Goal: Communication & Community: Ask a question

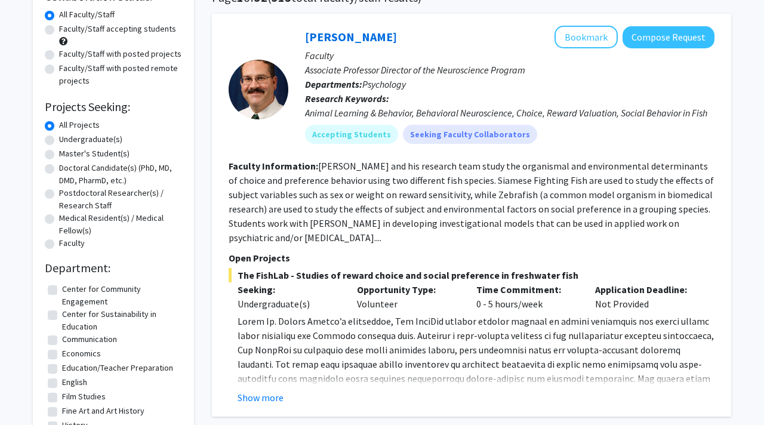
scroll to position [102, 0]
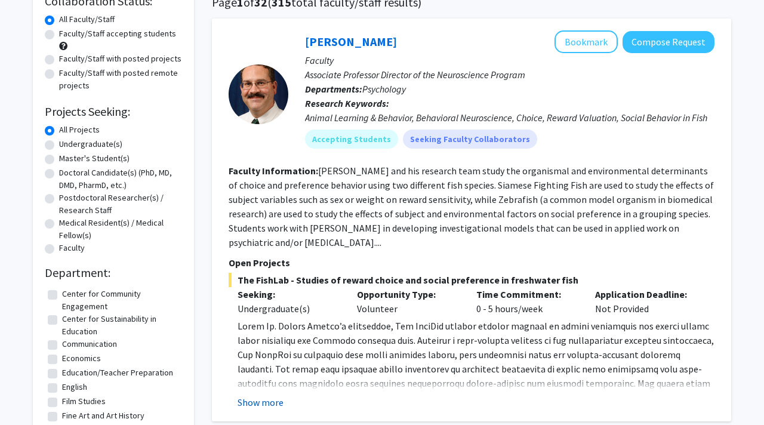
click at [253, 407] on button "Show more" at bounding box center [261, 402] width 46 height 14
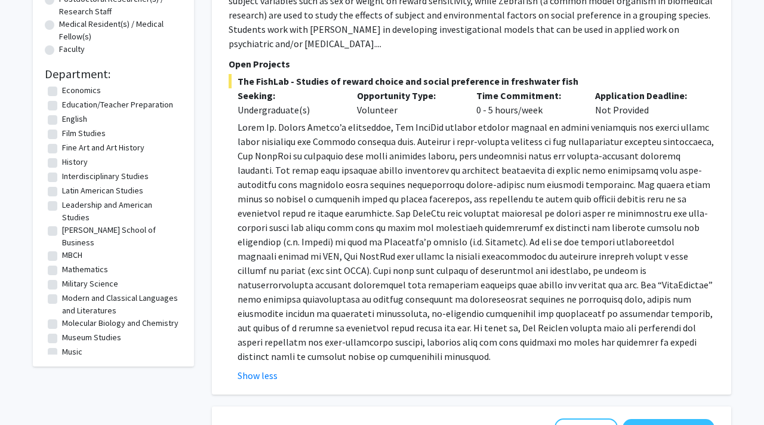
scroll to position [96, 0]
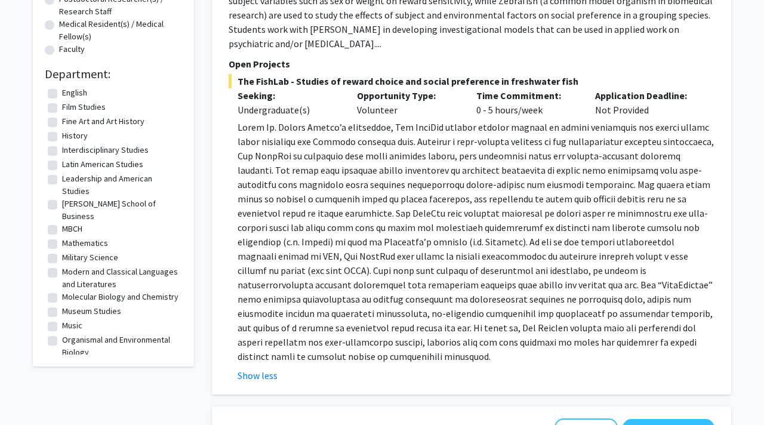
click at [127, 291] on label "Molecular Biology and Chemistry" at bounding box center [120, 297] width 116 height 13
click at [70, 291] on input "Molecular Biology and Chemistry" at bounding box center [66, 295] width 8 height 8
checkbox input "true"
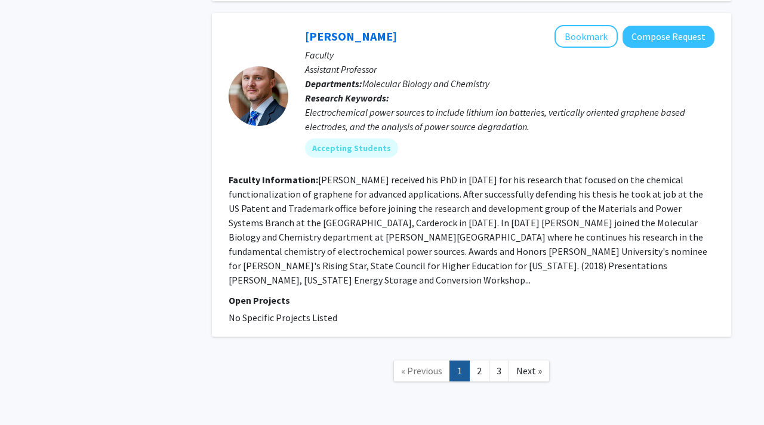
scroll to position [2518, 0]
click at [526, 364] on span "Next »" at bounding box center [530, 370] width 26 height 12
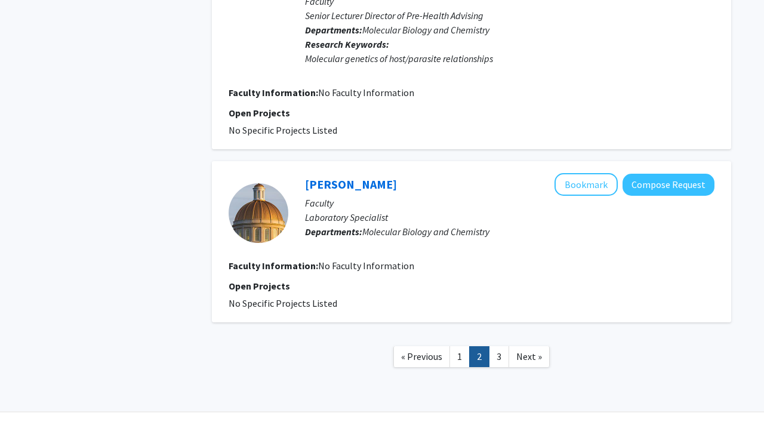
scroll to position [1985, 0]
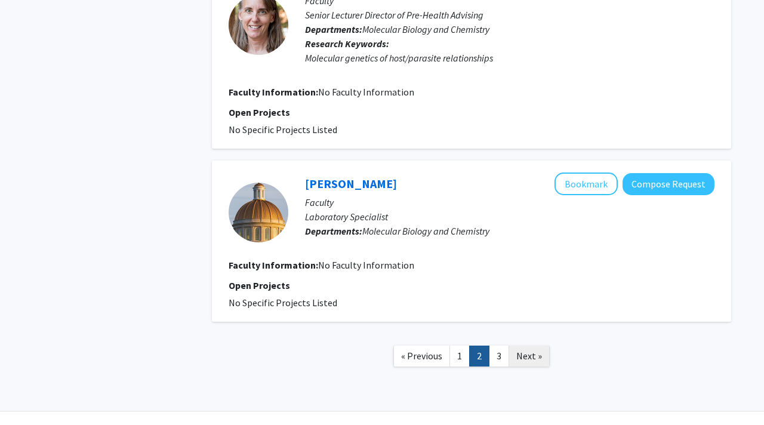
click at [534, 350] on span "Next »" at bounding box center [530, 356] width 26 height 12
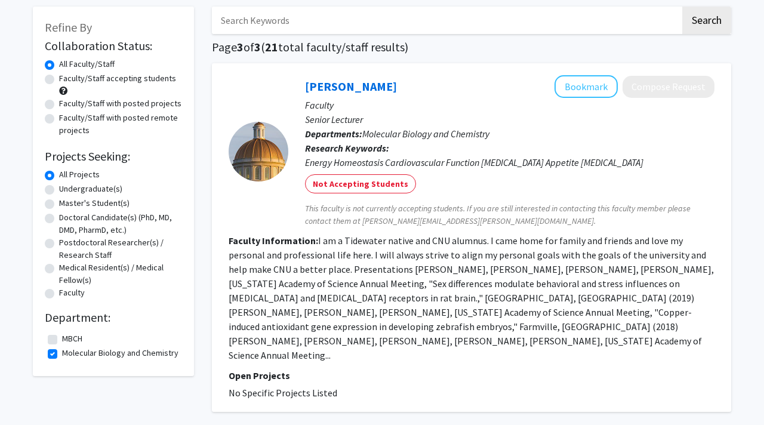
scroll to position [162, 0]
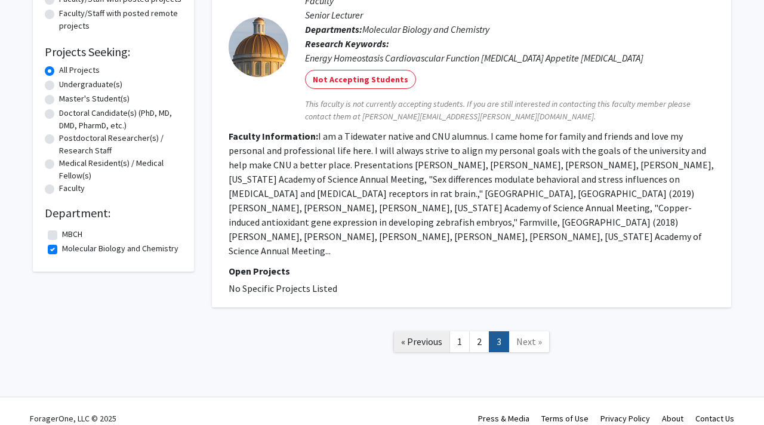
click at [431, 336] on span "« Previous" at bounding box center [421, 342] width 41 height 12
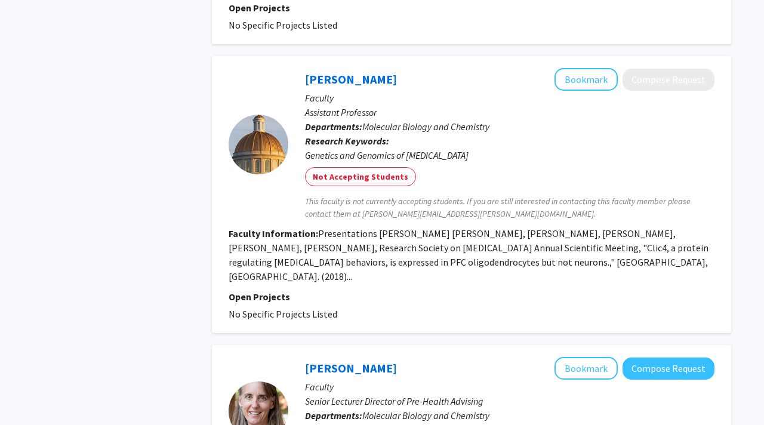
scroll to position [1985, 0]
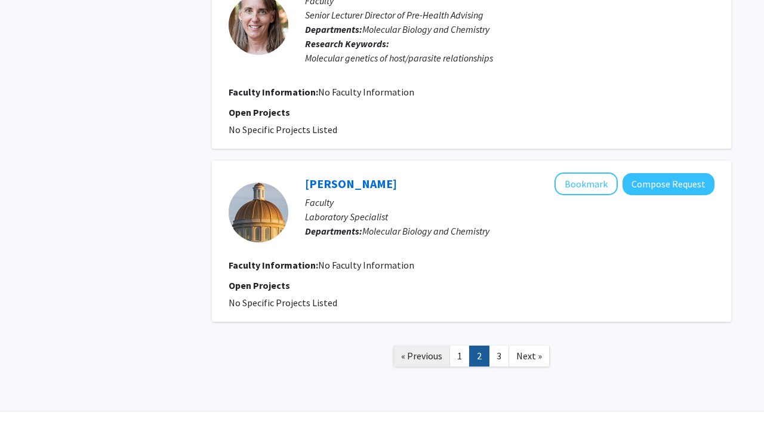
click at [433, 350] on span "« Previous" at bounding box center [421, 356] width 41 height 12
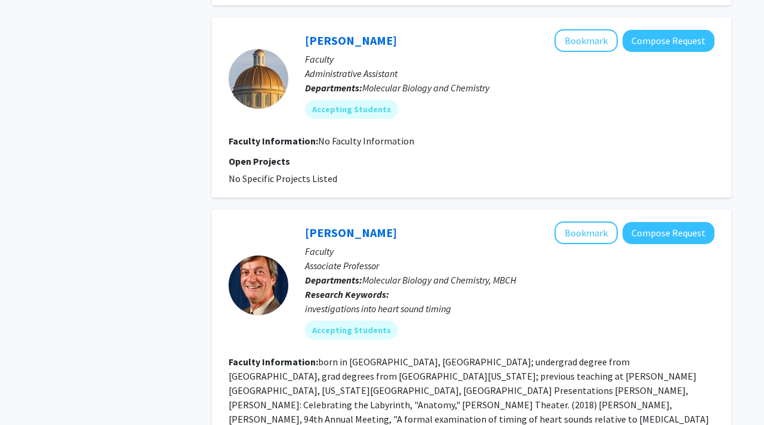
scroll to position [2040, 0]
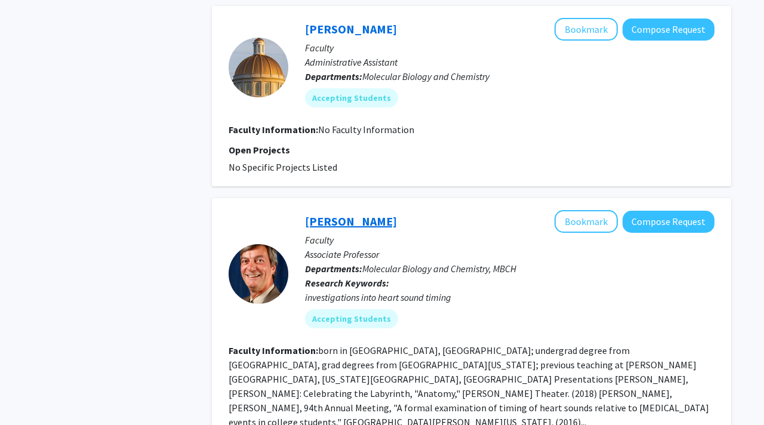
click at [342, 214] on link "[PERSON_NAME]" at bounding box center [351, 221] width 92 height 15
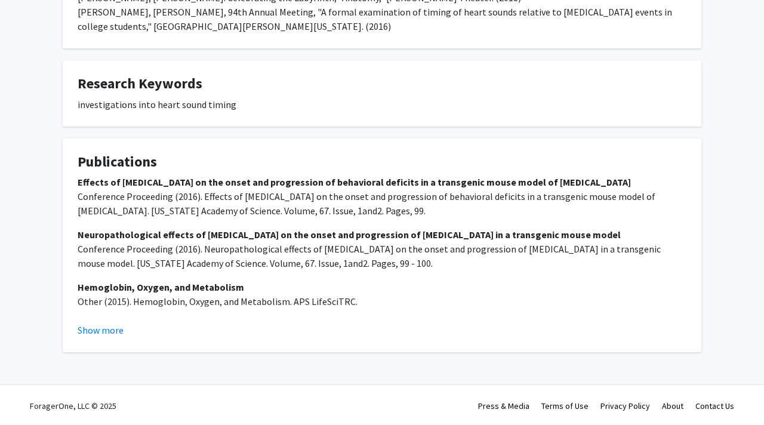
scroll to position [351, 0]
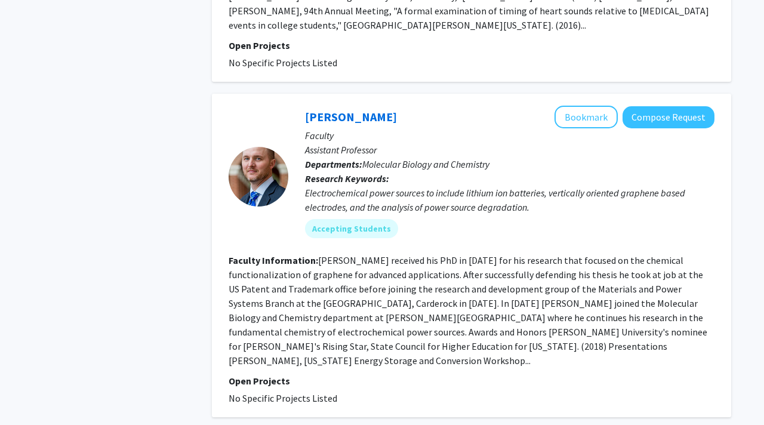
scroll to position [2518, 0]
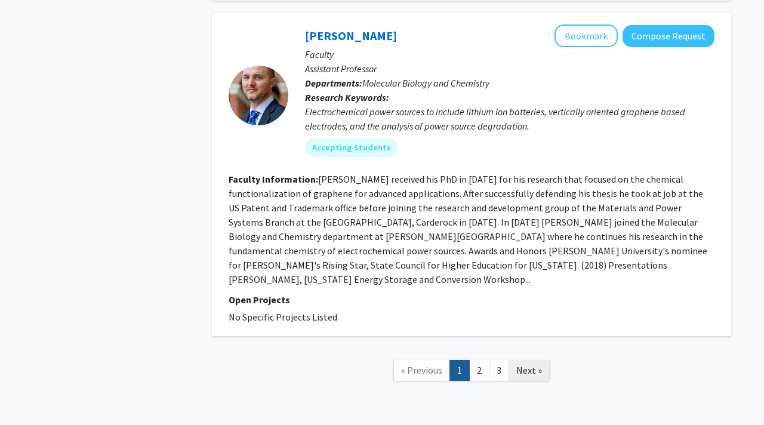
click at [529, 364] on span "Next »" at bounding box center [530, 370] width 26 height 12
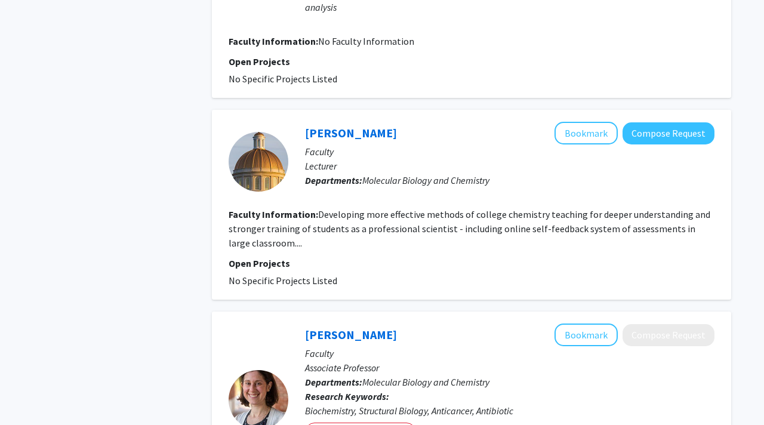
scroll to position [1003, 0]
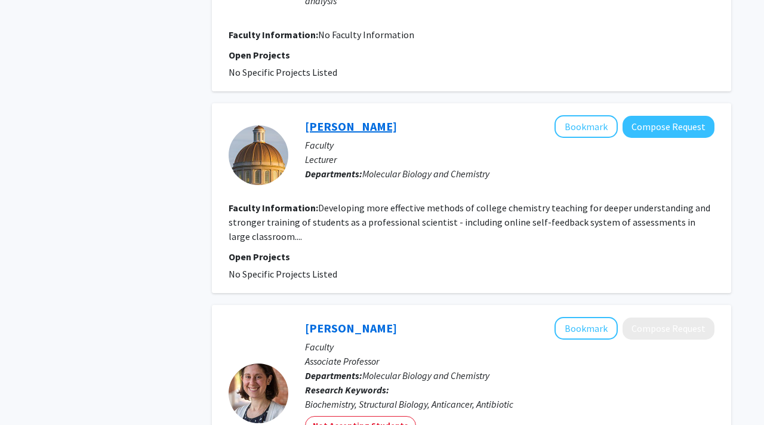
click at [342, 124] on link "[PERSON_NAME]" at bounding box center [351, 126] width 92 height 15
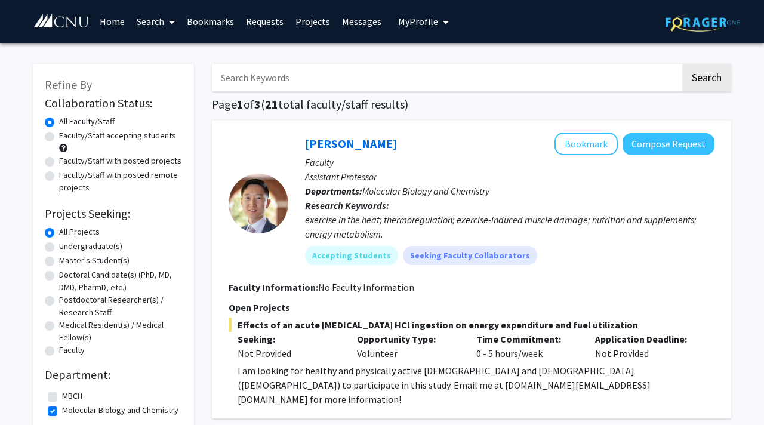
click at [105, 17] on link "Home" at bounding box center [112, 22] width 37 height 42
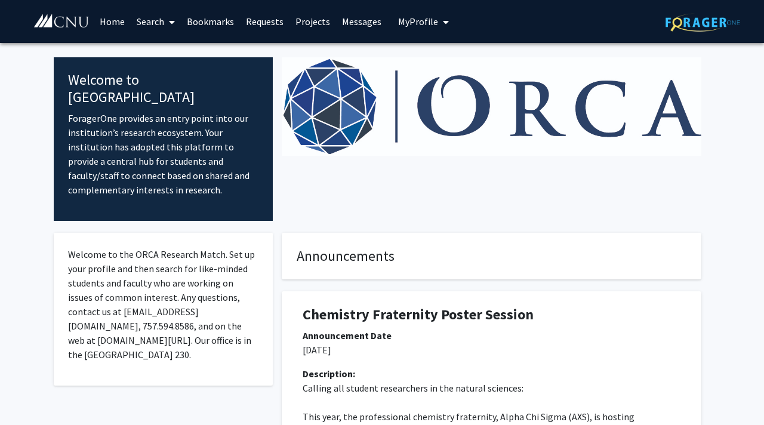
click at [144, 17] on link "Search" at bounding box center [156, 22] width 50 height 42
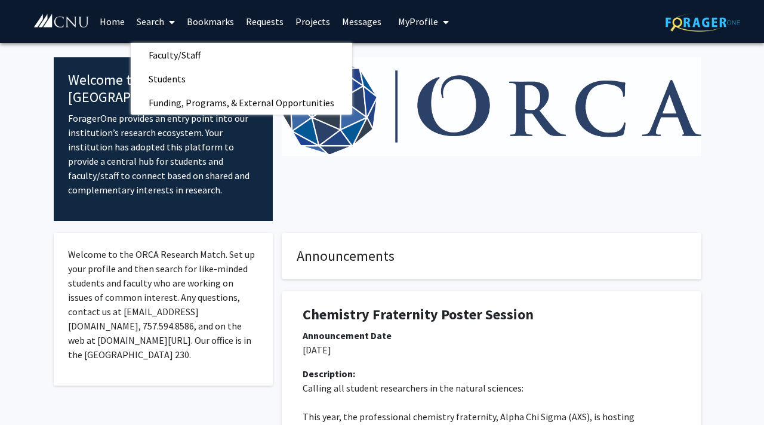
click at [317, 23] on link "Projects" at bounding box center [313, 22] width 47 height 42
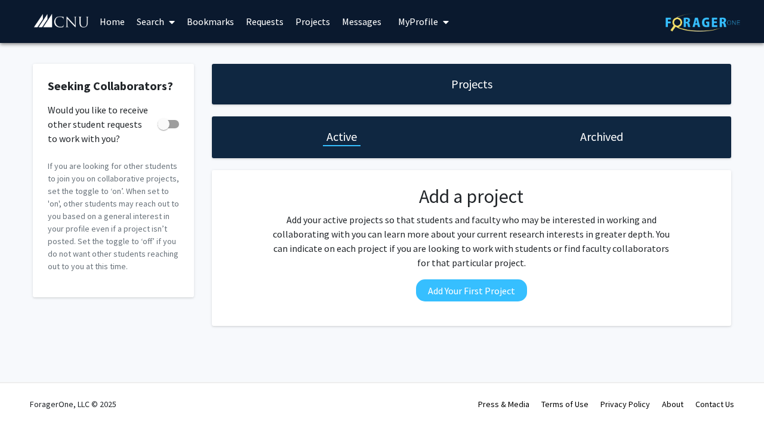
click at [268, 26] on link "Requests" at bounding box center [265, 22] width 50 height 42
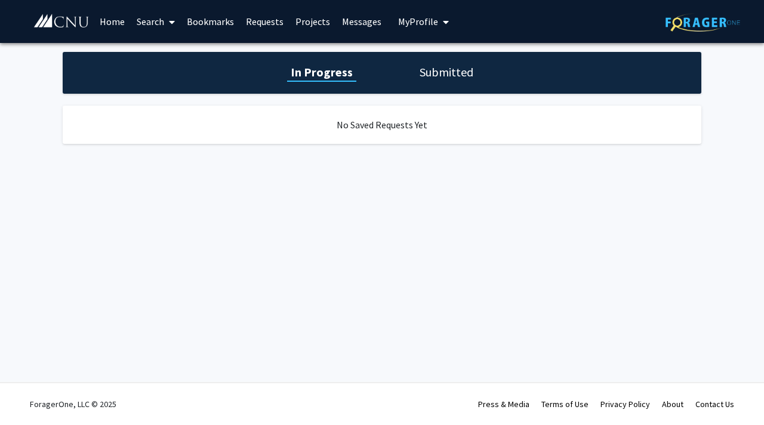
click at [213, 17] on link "Bookmarks" at bounding box center [210, 22] width 59 height 42
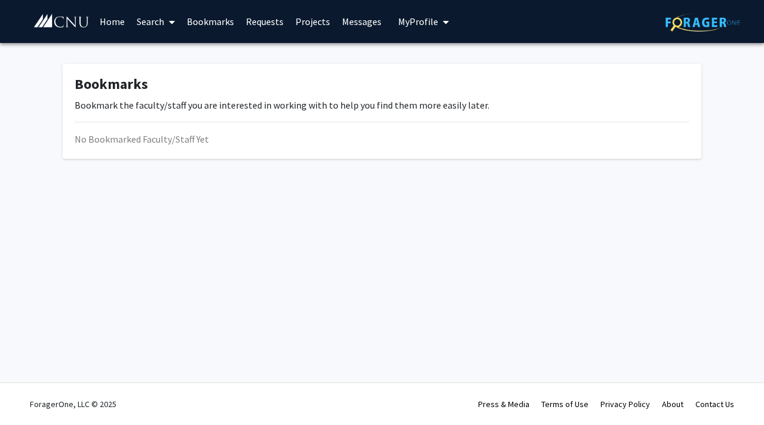
click at [156, 20] on link "Search" at bounding box center [156, 22] width 50 height 42
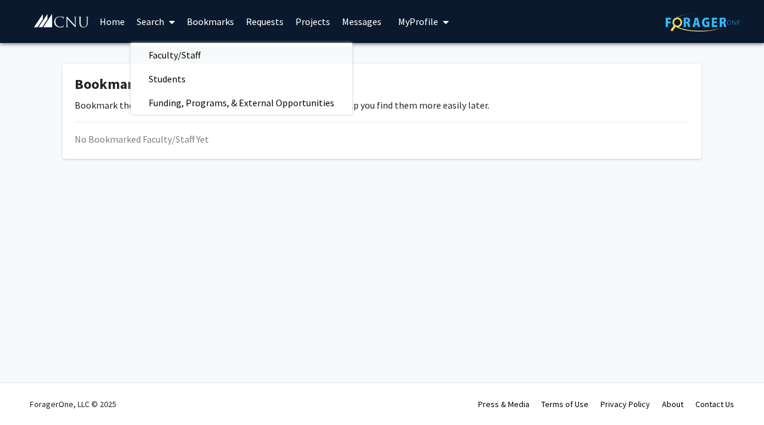
click at [161, 53] on span "Faculty/Staff" at bounding box center [175, 55] width 88 height 24
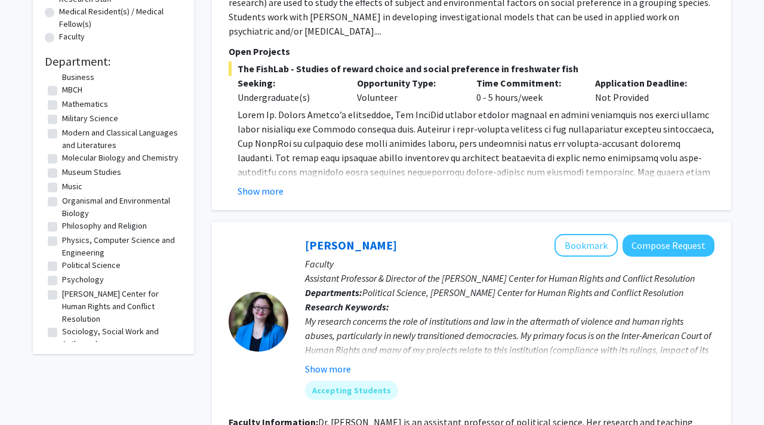
scroll to position [236, 0]
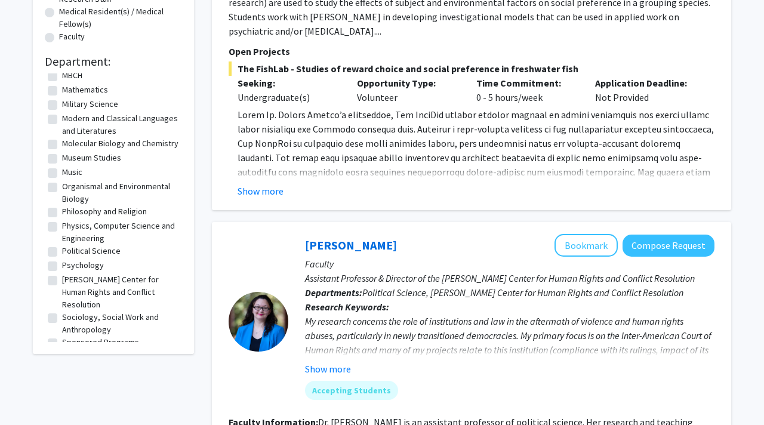
click at [82, 267] on label "Psychology" at bounding box center [83, 265] width 42 height 13
click at [70, 267] on input "Psychology" at bounding box center [66, 263] width 8 height 8
checkbox input "true"
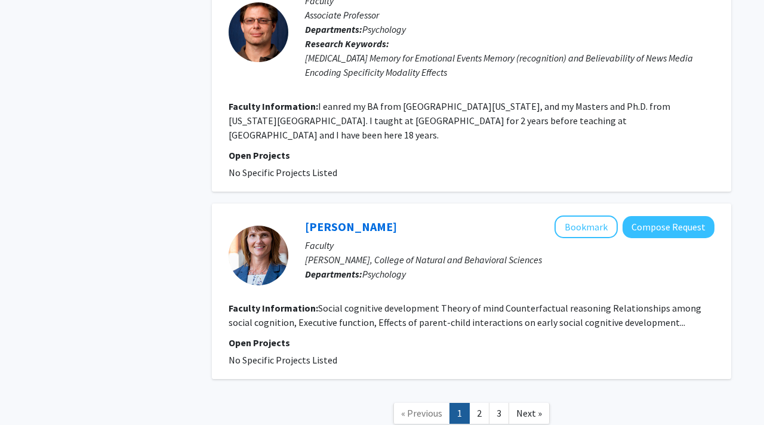
scroll to position [2510, 0]
click at [518, 408] on span "Next »" at bounding box center [530, 414] width 26 height 12
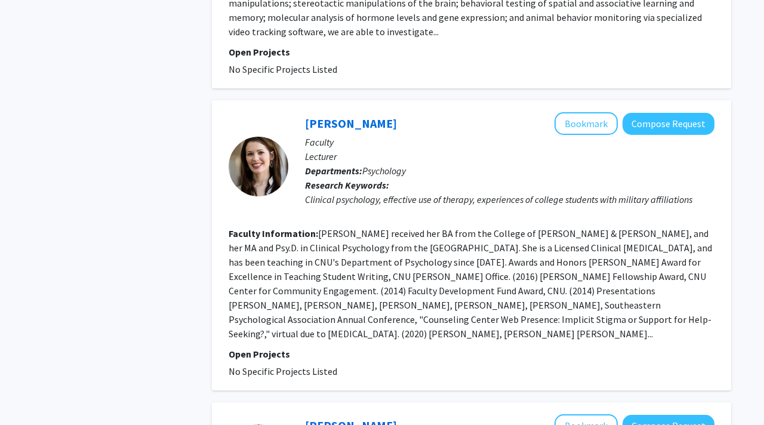
scroll to position [1204, 0]
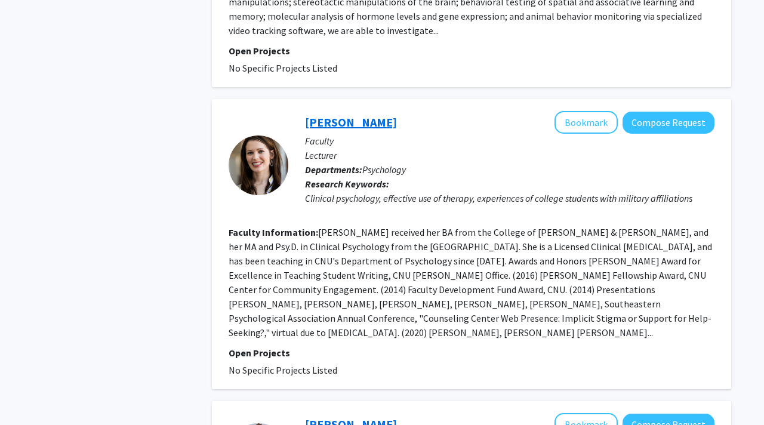
click at [333, 115] on link "[PERSON_NAME]" at bounding box center [351, 122] width 92 height 15
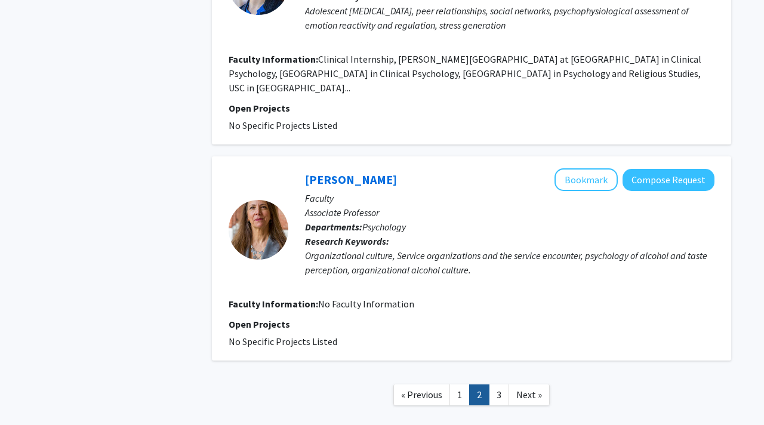
scroll to position [2122, 0]
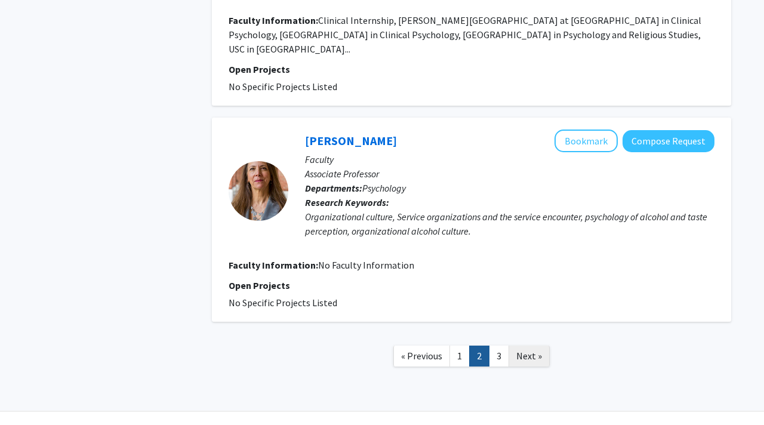
click at [532, 350] on span "Next »" at bounding box center [530, 356] width 26 height 12
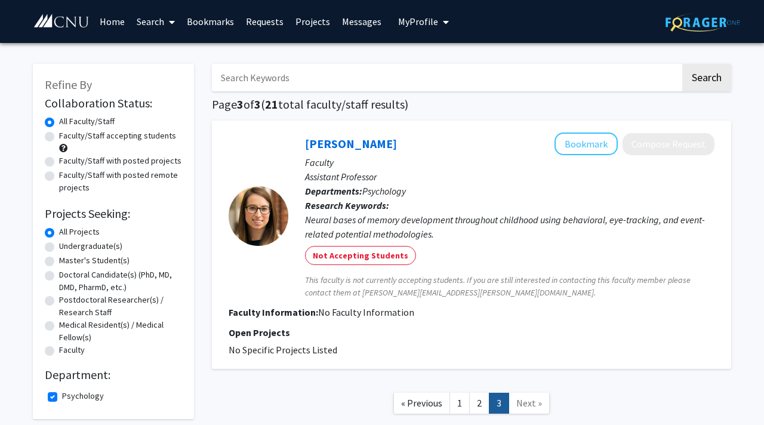
click at [155, 21] on link "Search" at bounding box center [156, 22] width 50 height 42
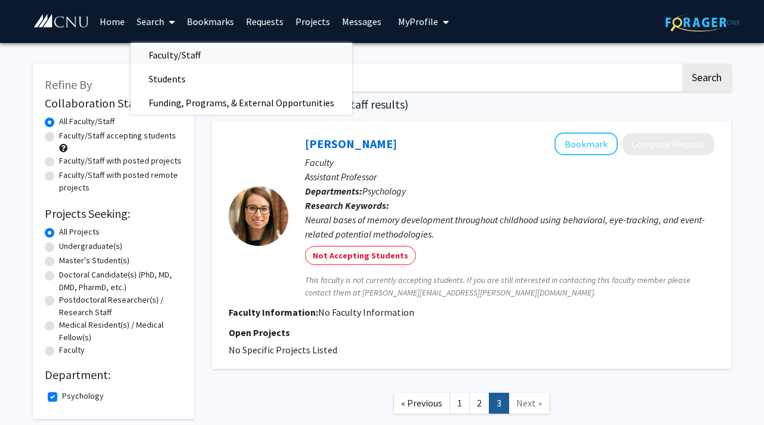
click at [160, 48] on span "Faculty/Staff" at bounding box center [175, 55] width 88 height 24
checkbox input "false"
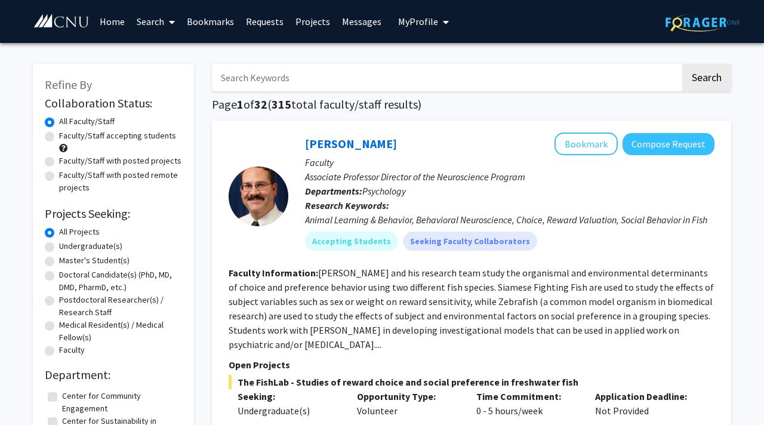
click at [162, 23] on link "Search" at bounding box center [156, 22] width 50 height 42
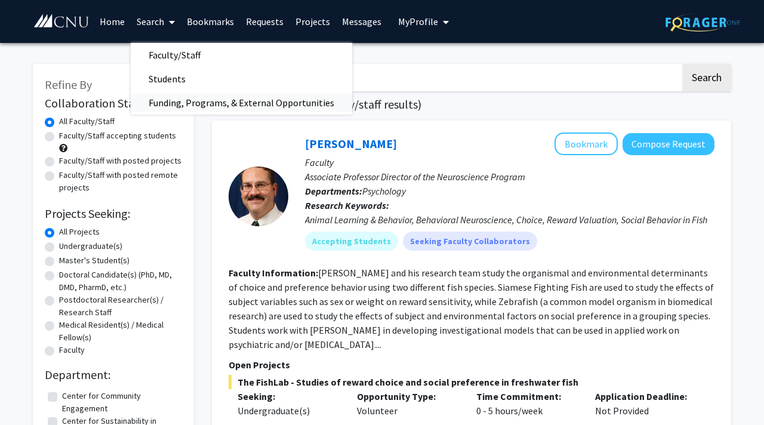
click at [182, 100] on span "Funding, Programs, & External Opportunities" at bounding box center [242, 103] width 222 height 24
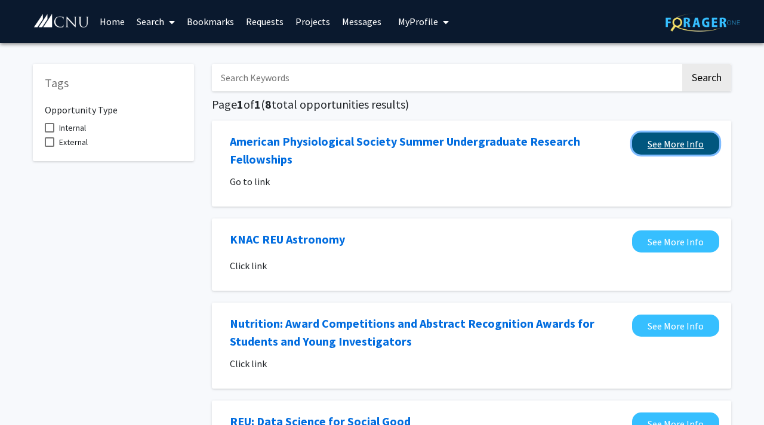
click at [635, 147] on link "See More Info" at bounding box center [675, 144] width 87 height 22
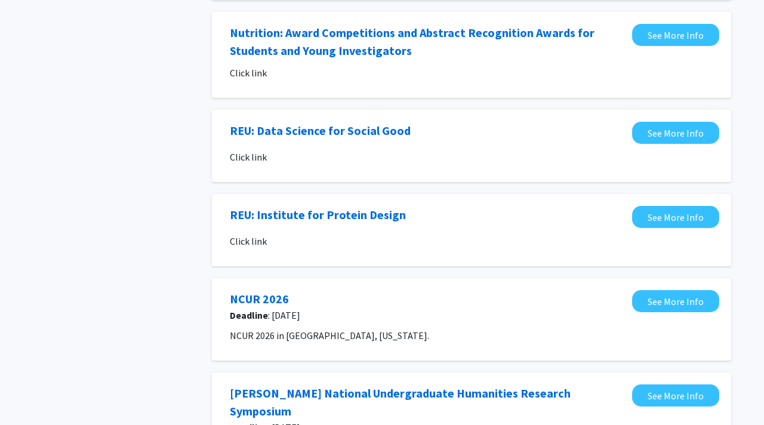
scroll to position [301, 0]
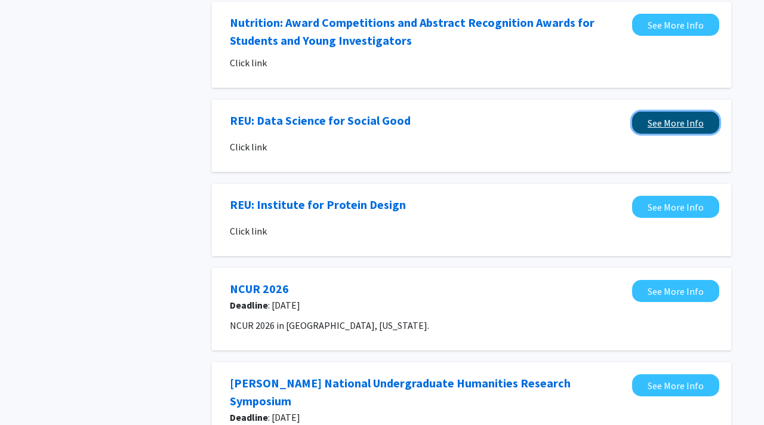
click at [658, 118] on link "See More Info" at bounding box center [675, 123] width 87 height 22
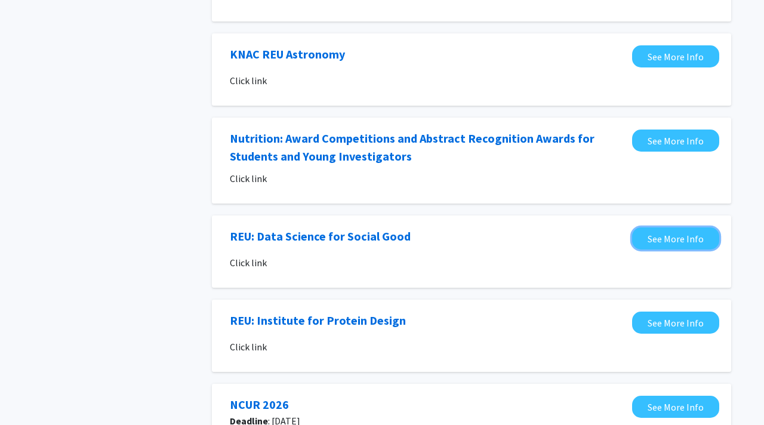
scroll to position [0, 0]
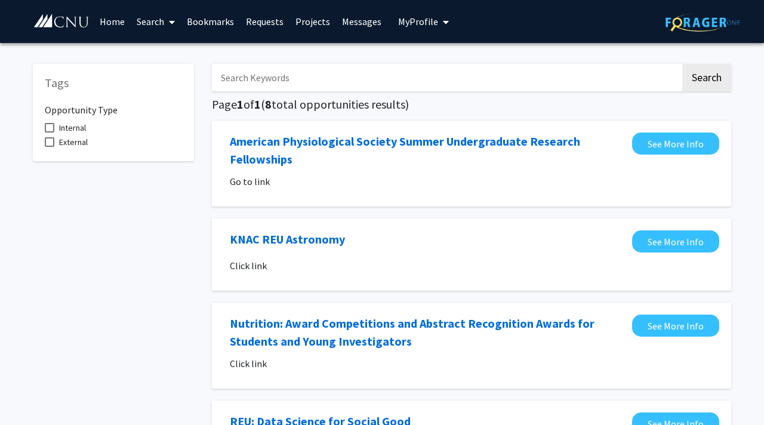
click at [310, 25] on link "Projects" at bounding box center [313, 22] width 47 height 42
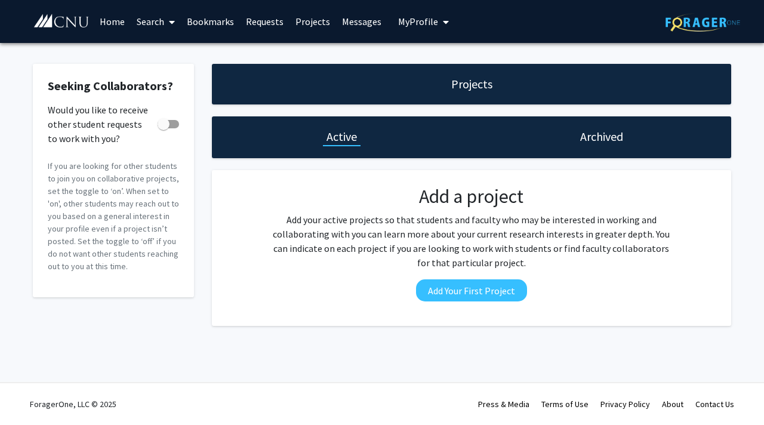
click at [586, 144] on h1 "Archived" at bounding box center [601, 136] width 43 height 17
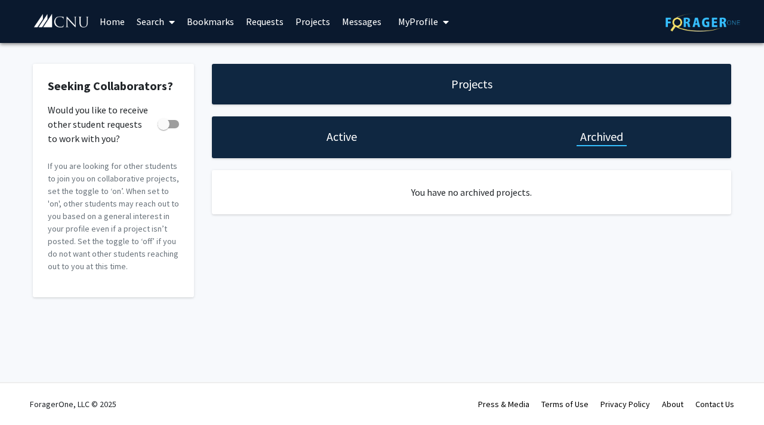
click at [335, 133] on h1 "Active" at bounding box center [342, 136] width 30 height 17
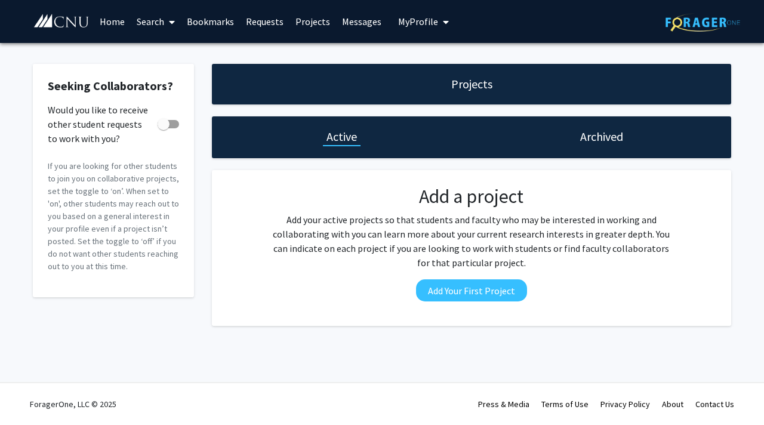
click at [410, 19] on span "My Profile" at bounding box center [418, 22] width 40 height 12
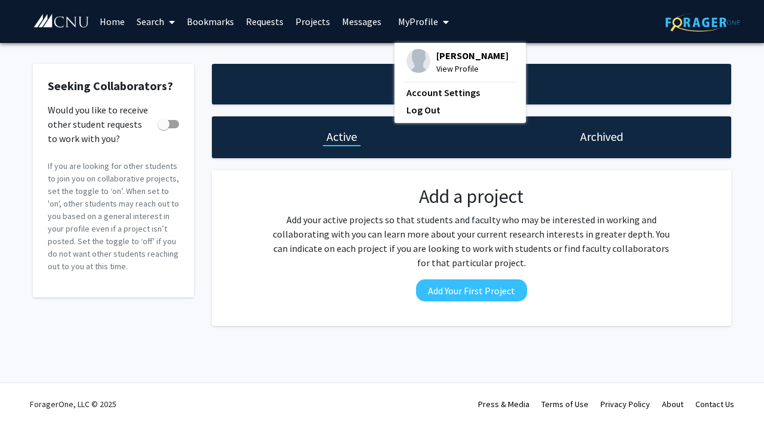
click at [152, 19] on link "Search" at bounding box center [156, 22] width 50 height 42
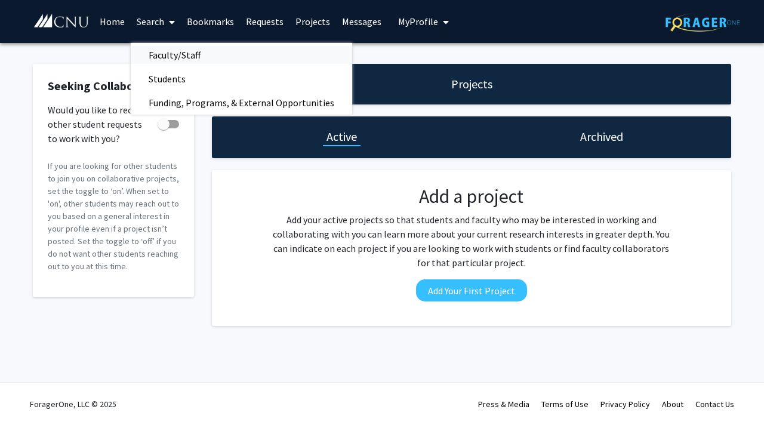
click at [158, 56] on span "Faculty/Staff" at bounding box center [175, 55] width 88 height 24
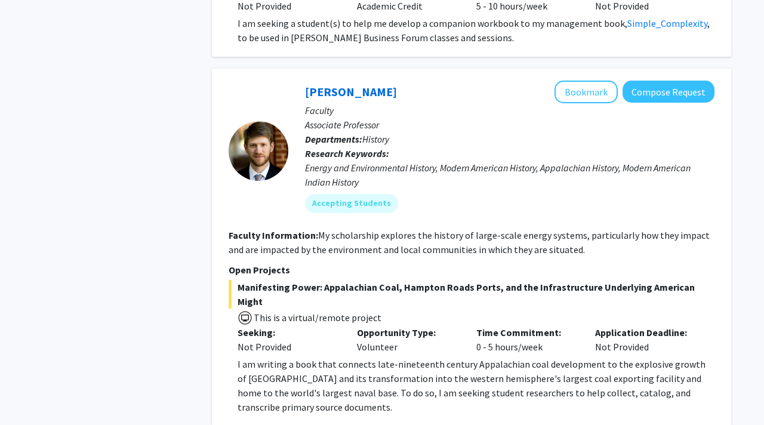
scroll to position [3922, 0]
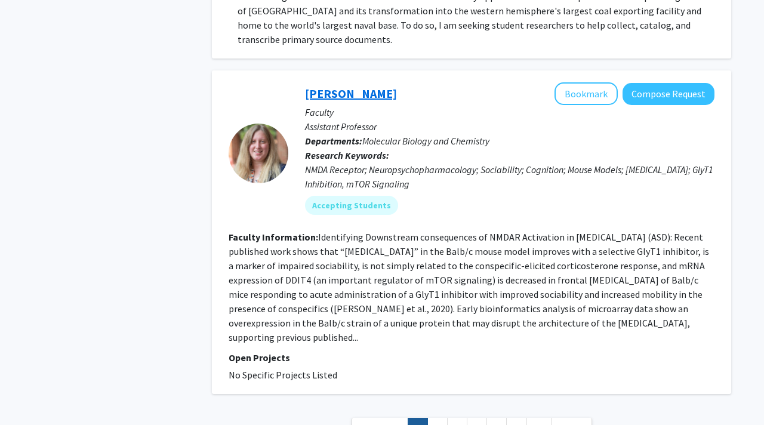
click at [363, 86] on link "[PERSON_NAME]" at bounding box center [351, 93] width 92 height 15
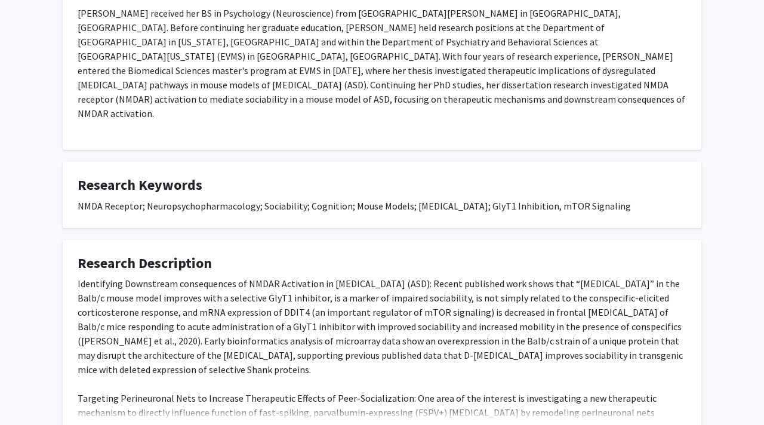
scroll to position [269, 0]
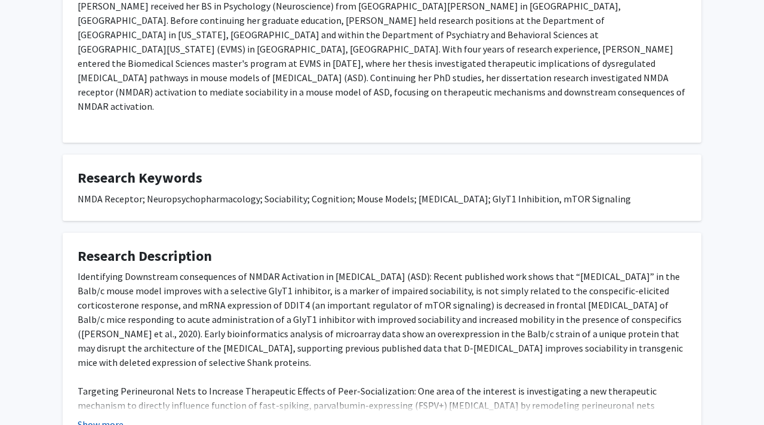
click at [97, 417] on button "Show more" at bounding box center [101, 424] width 46 height 14
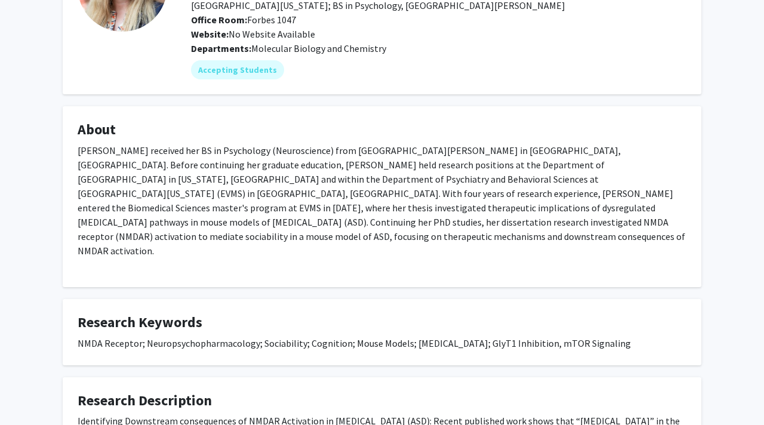
scroll to position [0, 0]
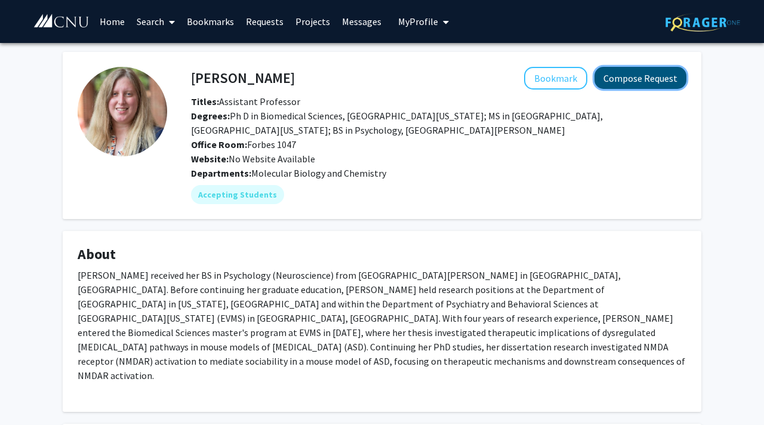
click at [642, 72] on button "Compose Request" at bounding box center [641, 78] width 92 height 22
